Goal: Transaction & Acquisition: Purchase product/service

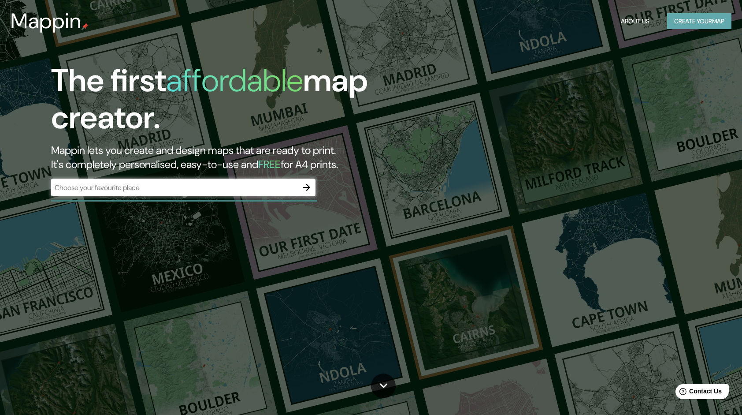
click at [691, 19] on button "Create your map" at bounding box center [699, 21] width 64 height 16
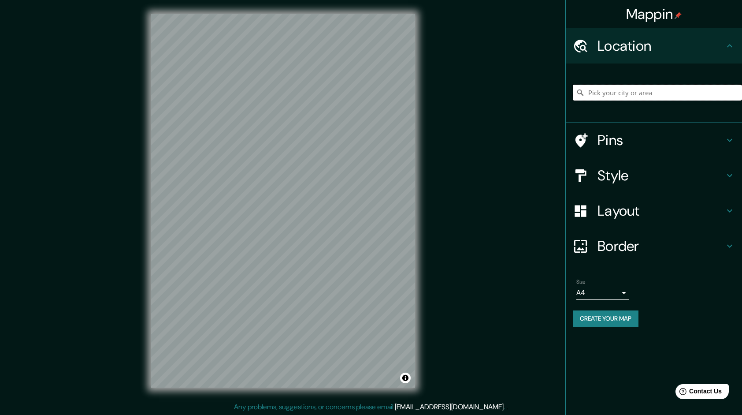
click at [636, 93] on input "Pick your city or area" at bounding box center [657, 93] width 169 height 16
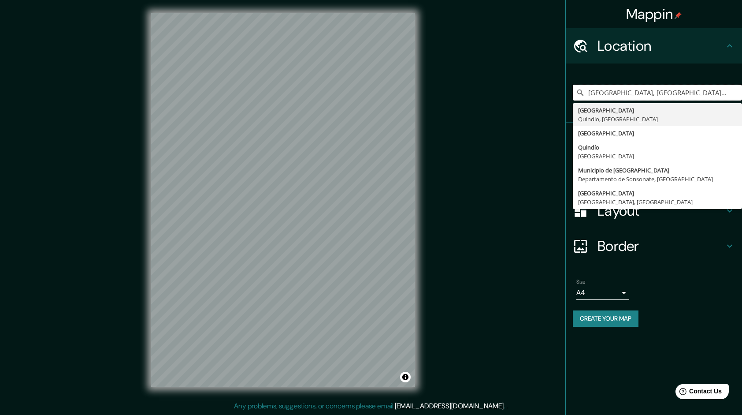
drag, startPoint x: 680, startPoint y: 90, endPoint x: 517, endPoint y: 108, distance: 164.6
click at [517, 108] on div "Mappin Location Armenia, Quindío, Colombia Armenia Quindío, Colombia Armenia Qu…" at bounding box center [371, 207] width 742 height 416
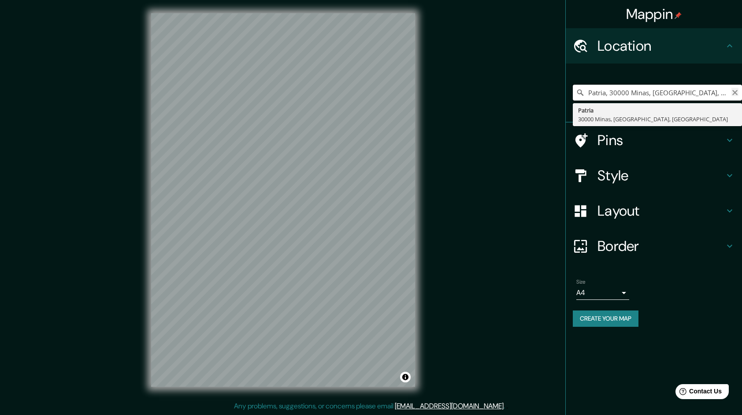
type input "Patria, 30000 Minas, Departamento de Lavalleja, Uruguay"
click at [734, 93] on icon "Clear" at bounding box center [735, 92] width 5 height 5
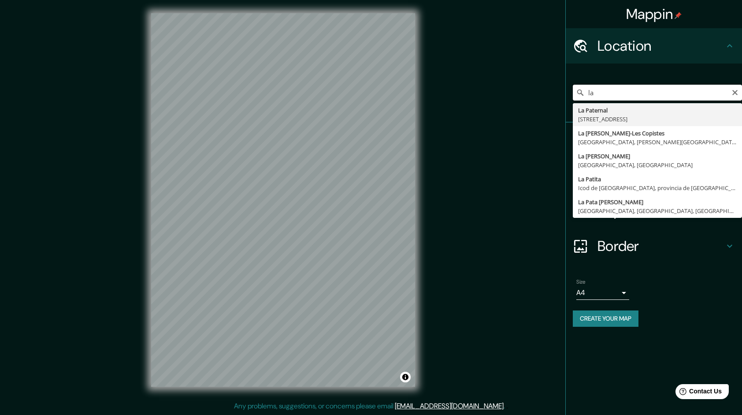
type input "l"
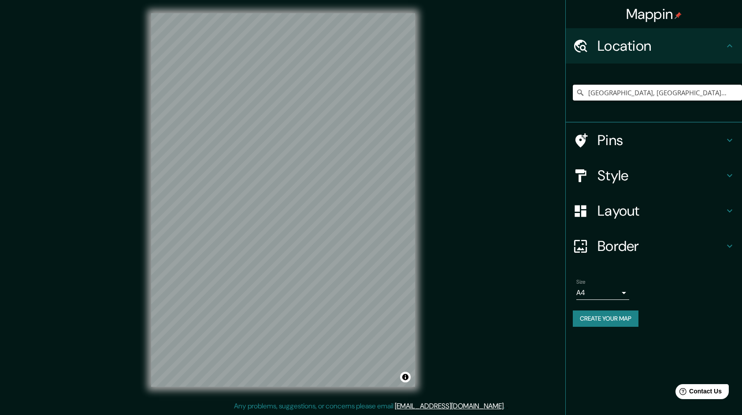
type input "Armenia, Quindío, Colombia"
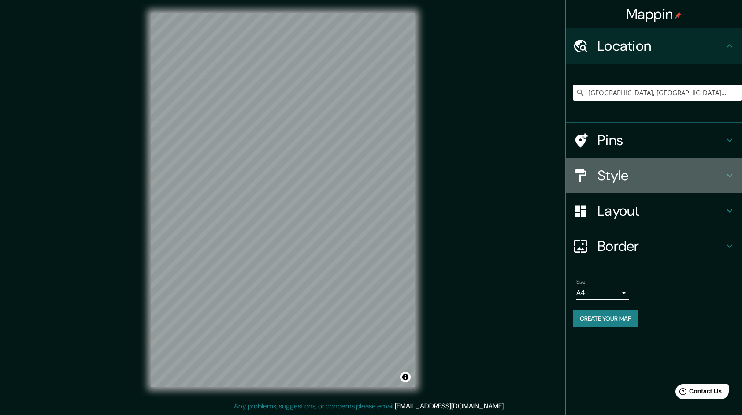
click at [622, 168] on h4 "Style" at bounding box center [661, 176] width 127 height 18
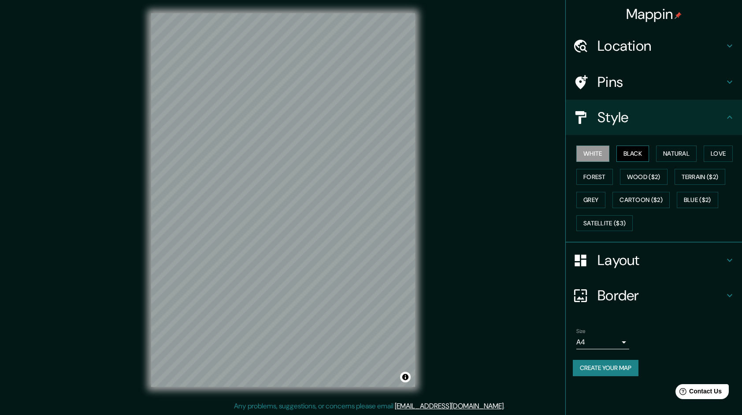
click at [641, 148] on button "Black" at bounding box center [633, 153] width 33 height 16
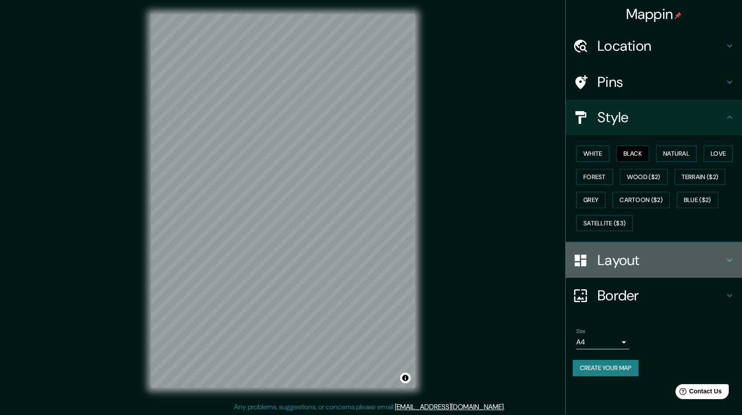
click at [651, 262] on h4 "Layout" at bounding box center [661, 260] width 127 height 18
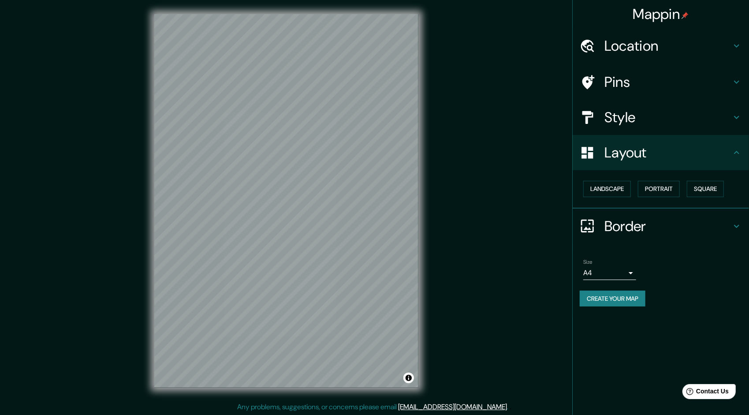
click at [626, 270] on body "Mappin Location Armenia, Quindío, Colombia Armenia Quindío, Colombia Departamen…" at bounding box center [374, 207] width 749 height 415
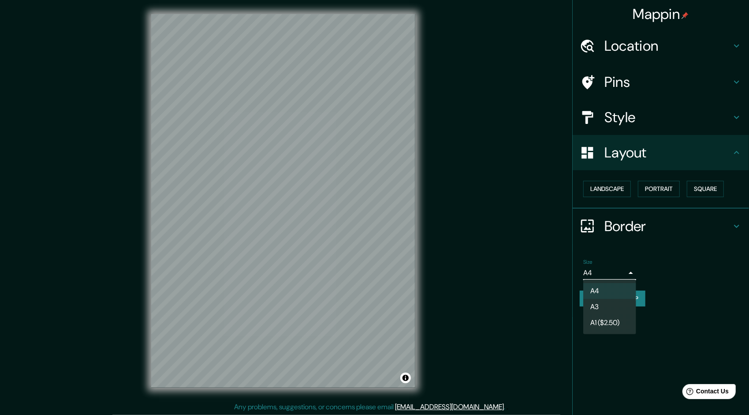
click at [616, 305] on li "A3" at bounding box center [609, 307] width 53 height 16
type input "a4"
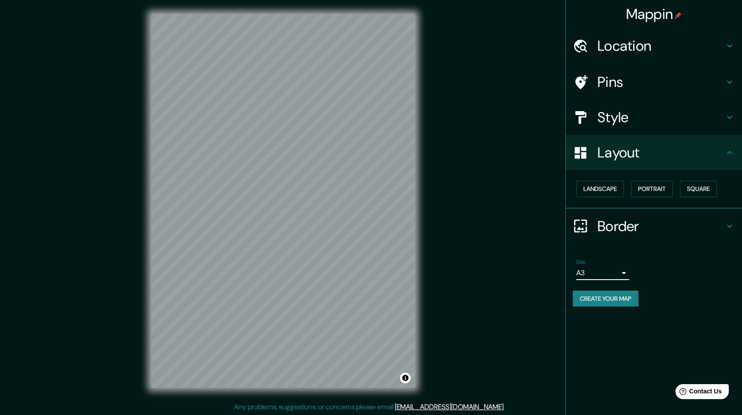
click at [619, 301] on button "Create your map" at bounding box center [606, 299] width 66 height 16
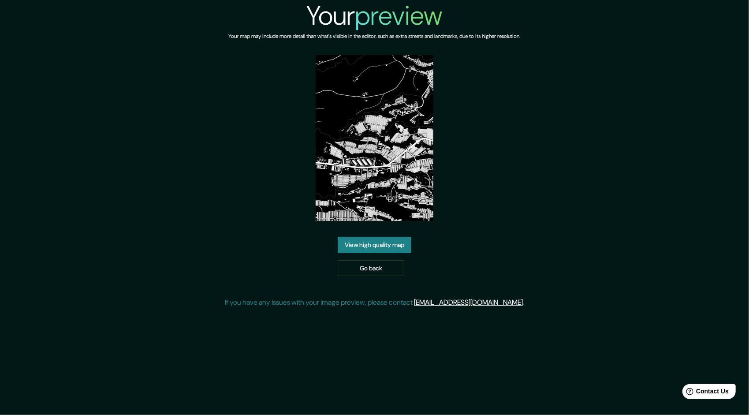
click at [403, 246] on link "View high quality map" at bounding box center [375, 245] width 74 height 16
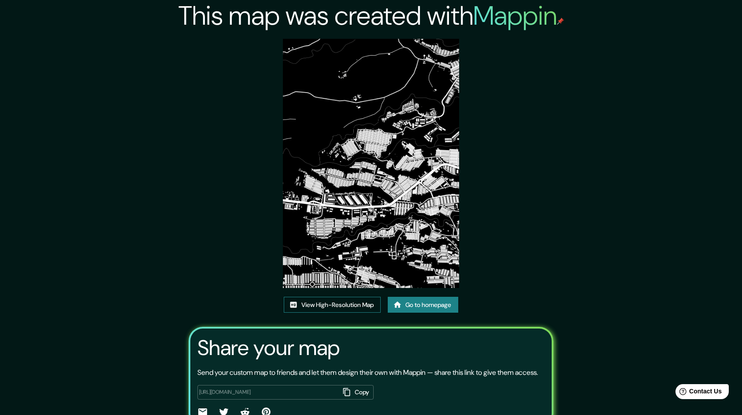
click at [361, 306] on link "View High-Resolution Map" at bounding box center [332, 305] width 97 height 16
